Goal: Register for event/course

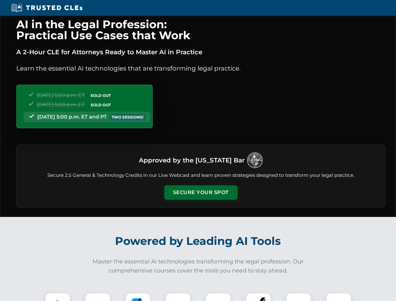
click at [201, 193] on button "Secure Your Spot" at bounding box center [200, 192] width 73 height 14
click at [58, 297] on img at bounding box center [58, 305] width 18 height 18
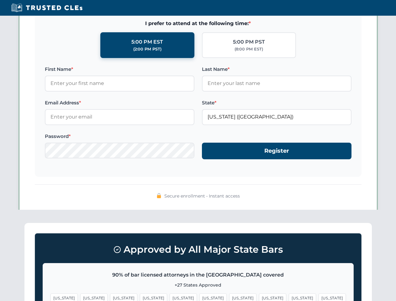
click at [229, 297] on span "[US_STATE]" at bounding box center [242, 297] width 27 height 9
click at [289, 297] on span "[US_STATE]" at bounding box center [302, 297] width 27 height 9
